Goal: Transaction & Acquisition: Purchase product/service

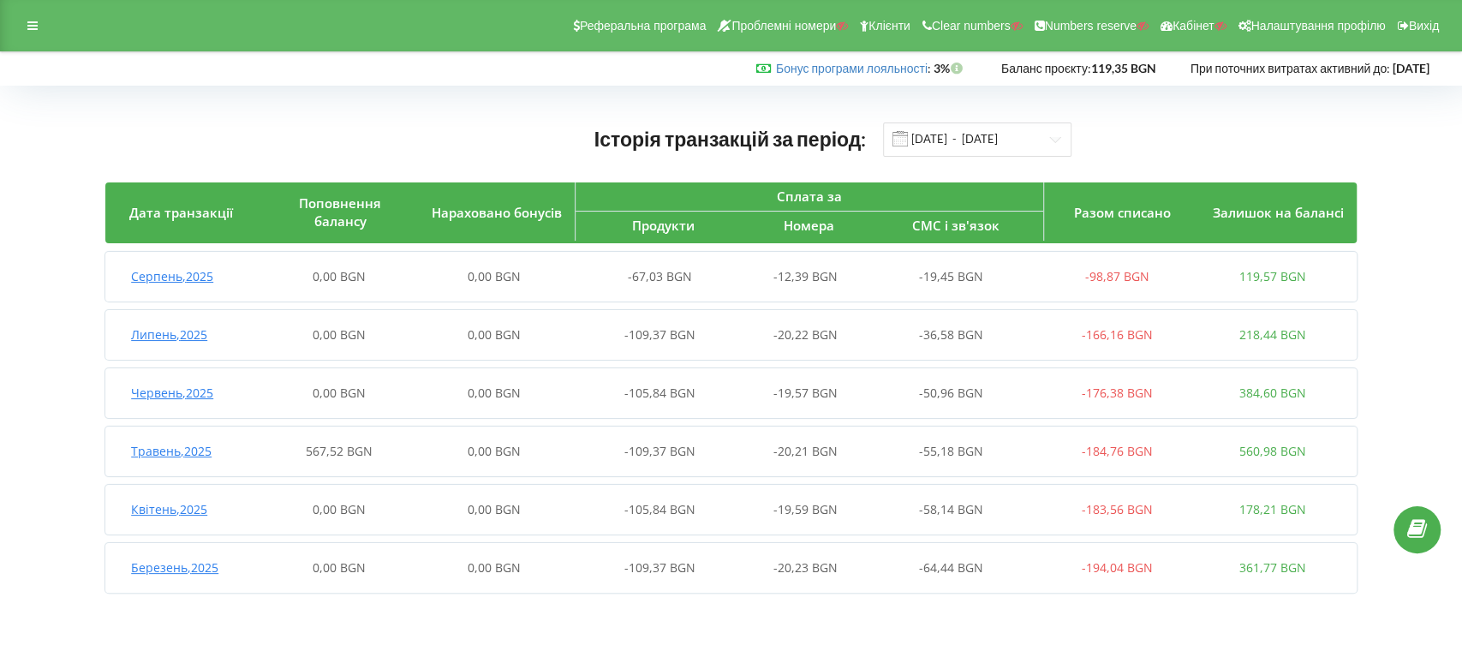
click at [194, 451] on span "Травень , 2025" at bounding box center [171, 451] width 81 height 16
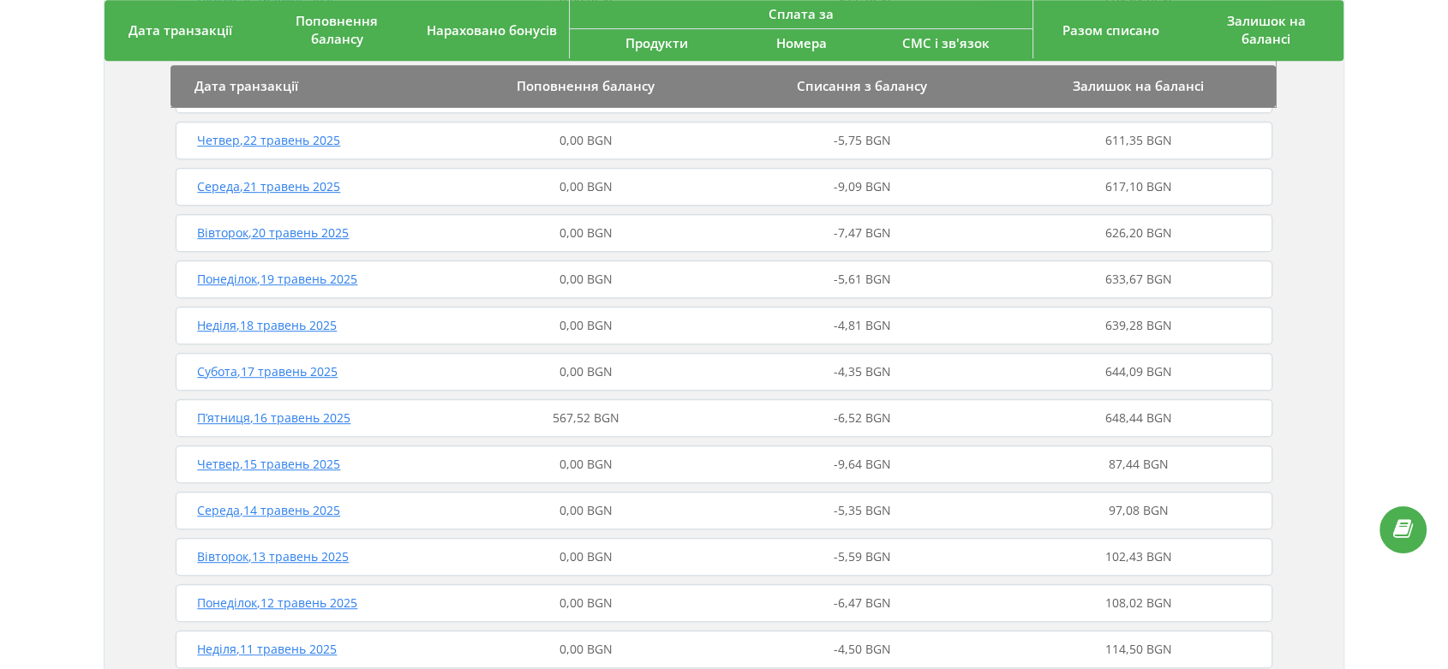
scroll to position [952, 0]
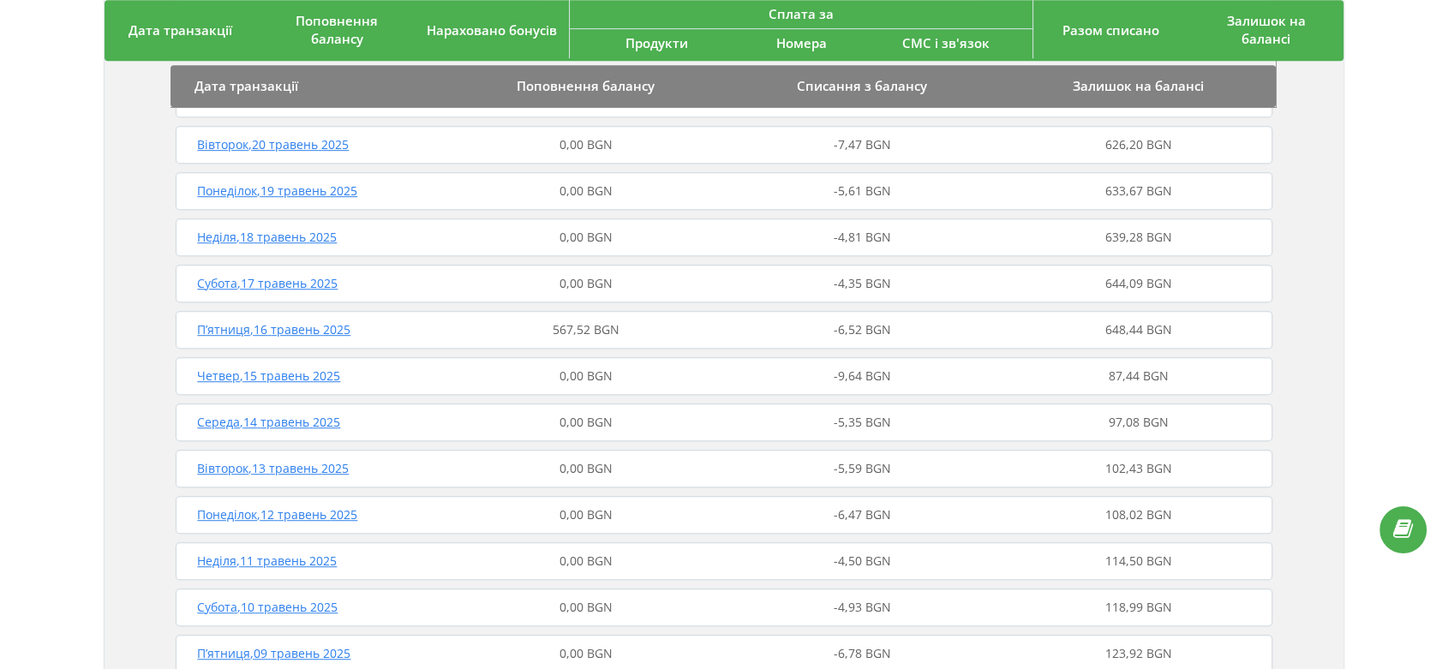
click at [296, 334] on span "П’ятниця , 16 травень 2025" at bounding box center [273, 329] width 153 height 16
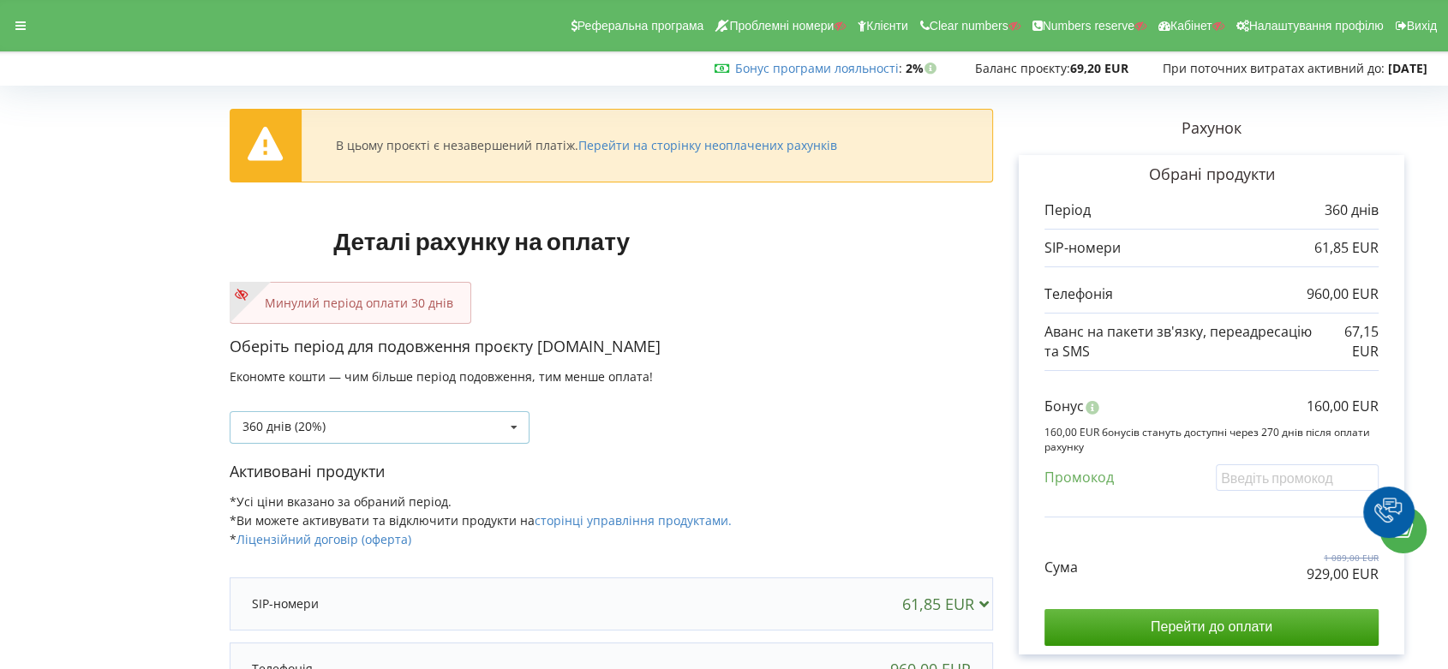
click at [517, 423] on icon at bounding box center [514, 428] width 26 height 32
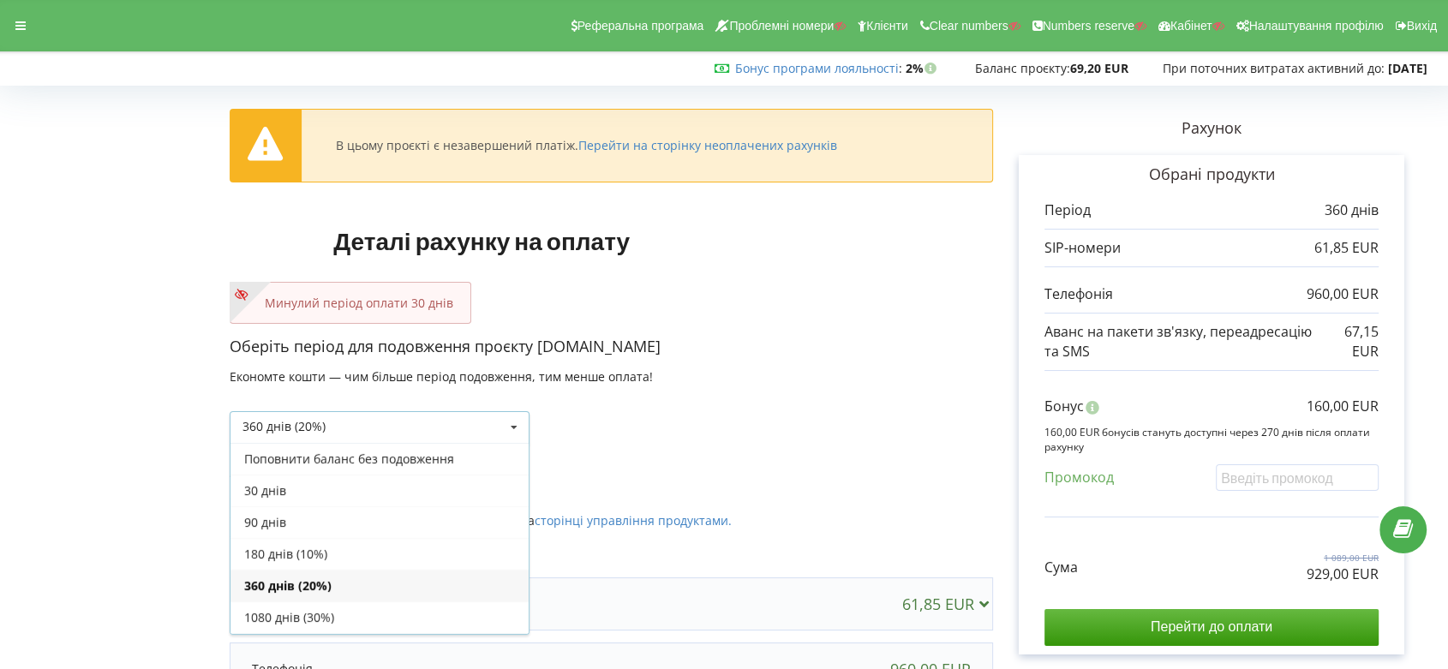
scroll to position [30, 0]
click at [472, 459] on div "30 днів" at bounding box center [379, 461] width 298 height 32
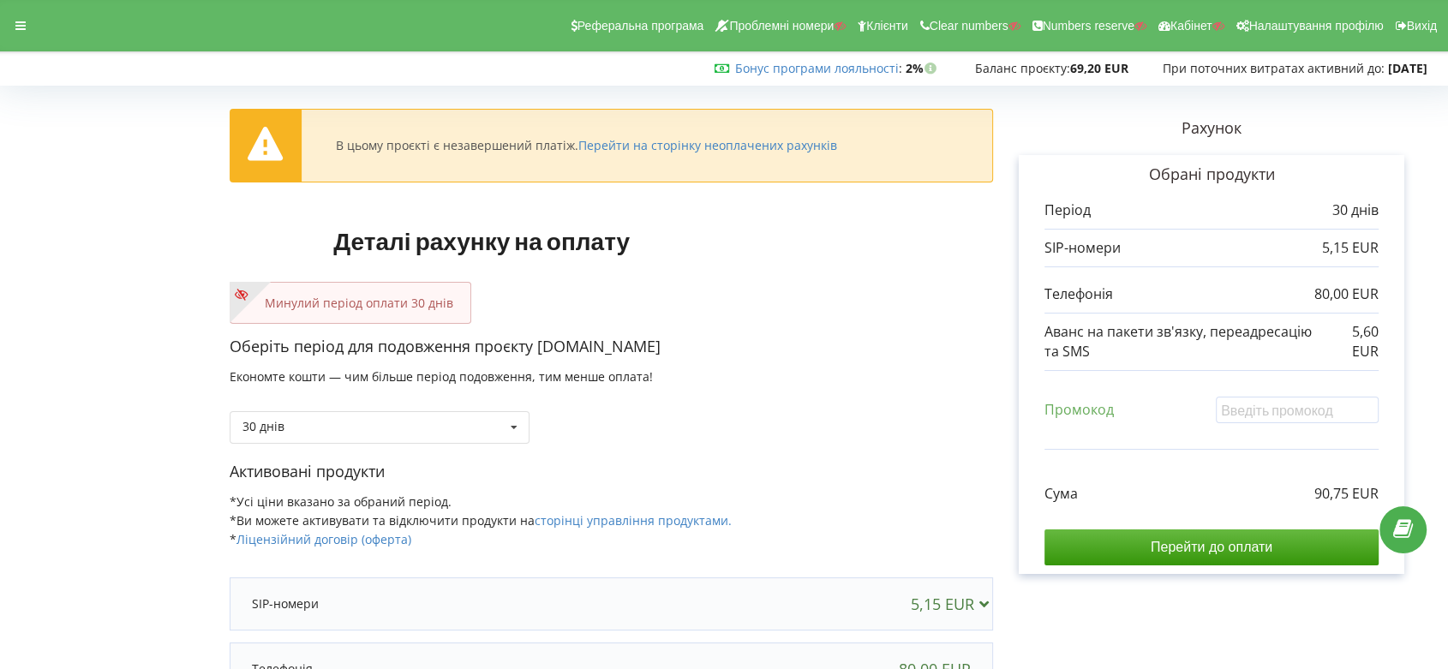
scroll to position [95, 0]
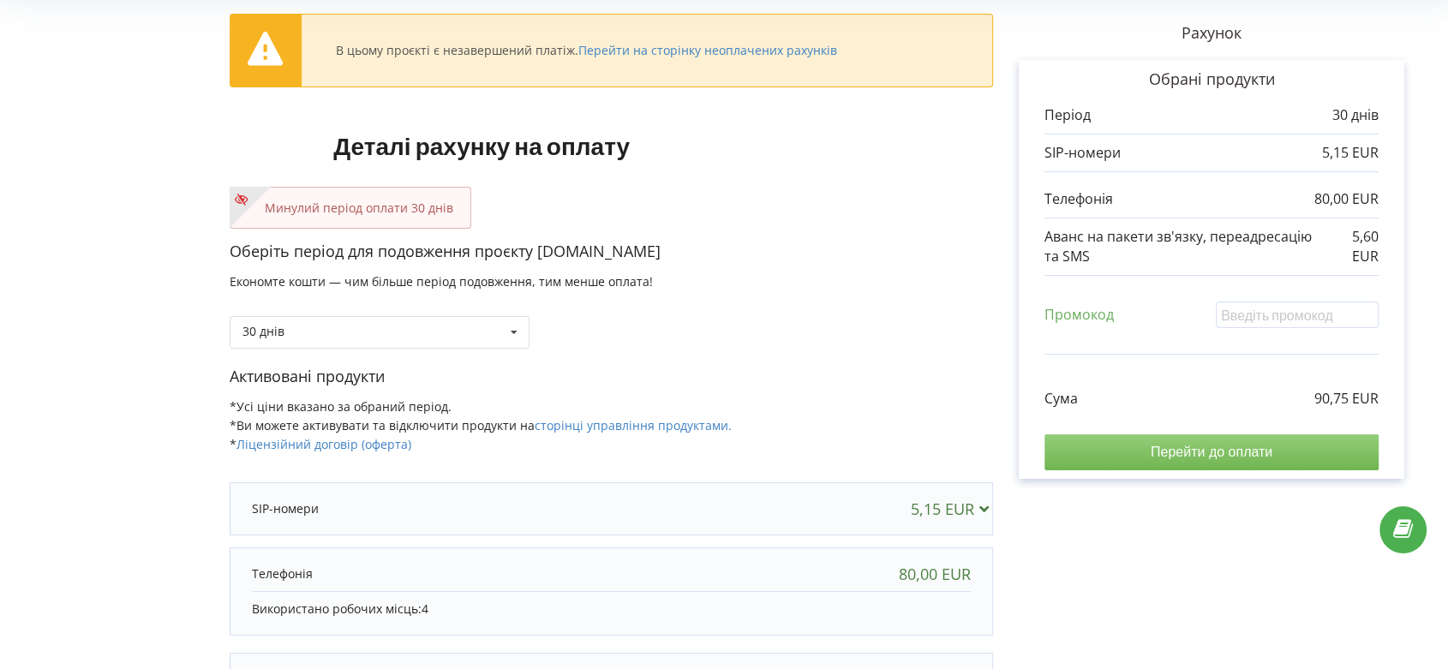
click at [1202, 454] on input "Перейти до оплати" at bounding box center [1211, 452] width 334 height 36
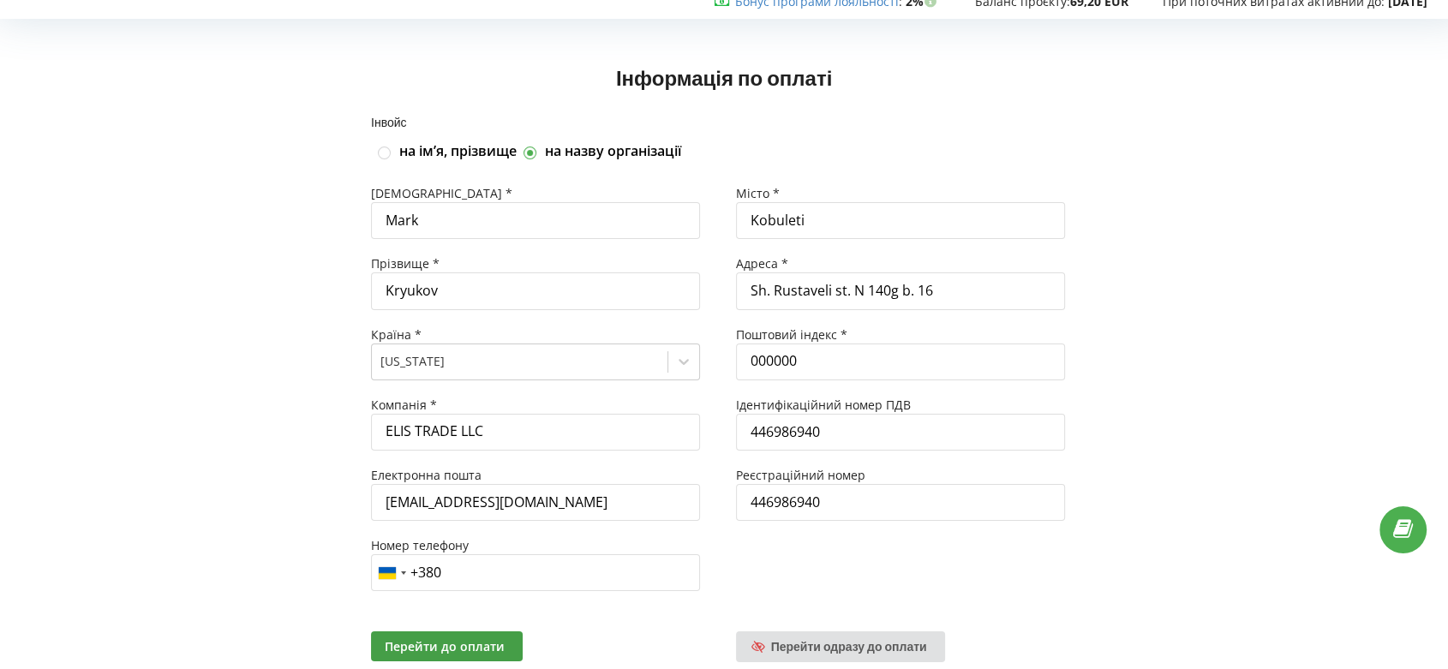
scroll to position [119, 0]
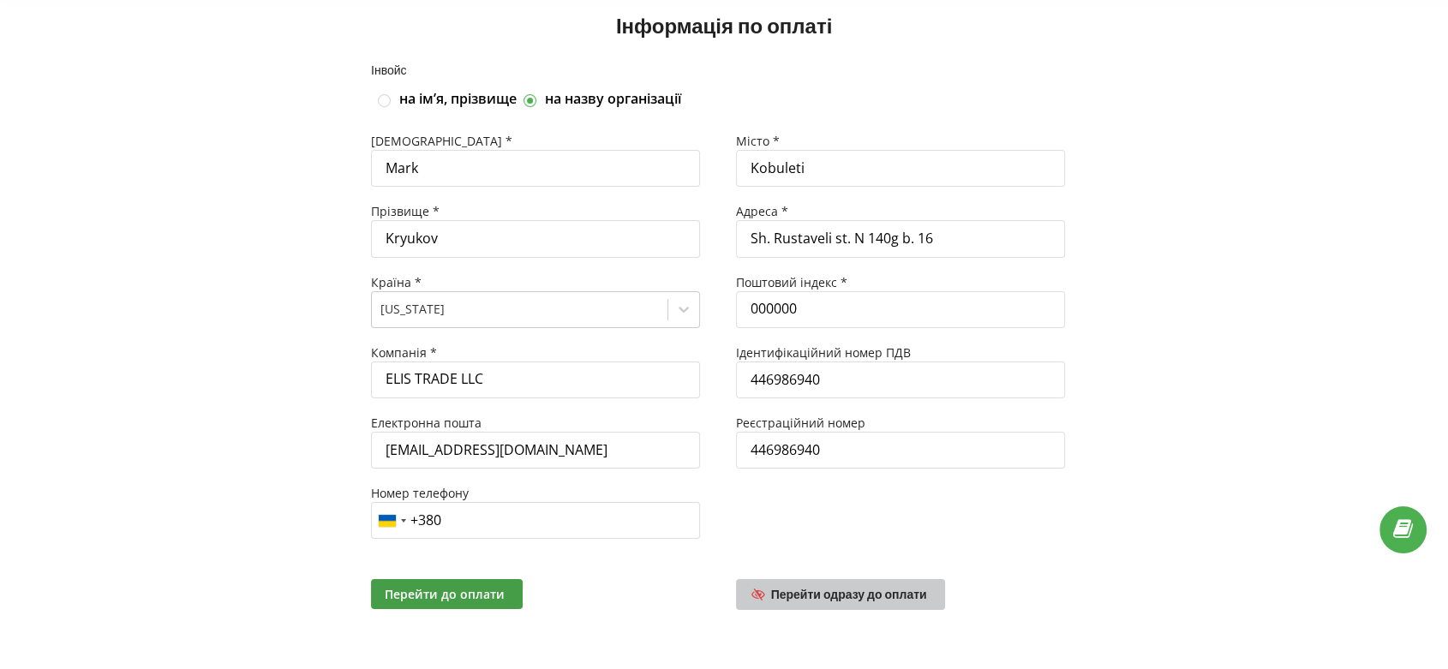
click at [855, 593] on span "Перейти одразу до оплати" at bounding box center [849, 594] width 156 height 15
